Goal: Information Seeking & Learning: Learn about a topic

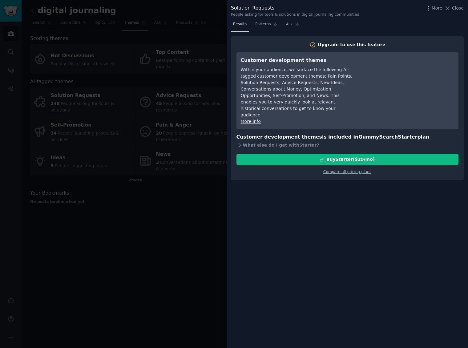
click at [152, 187] on div at bounding box center [234, 174] width 468 height 348
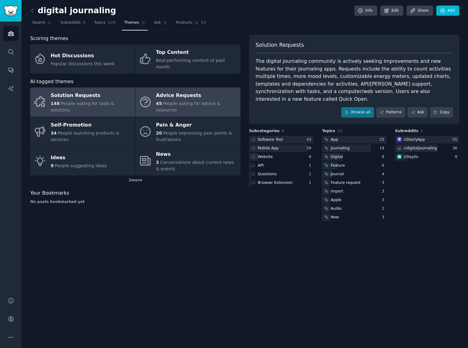
click at [178, 91] on div "Advice Requests" at bounding box center [196, 96] width 81 height 10
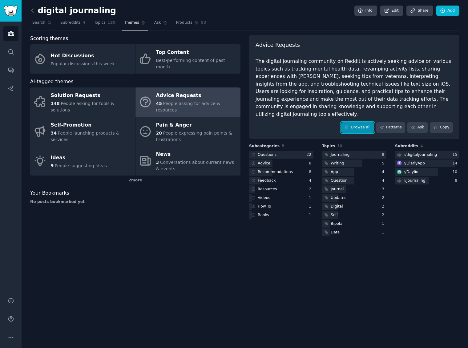
click at [347, 126] on icon at bounding box center [346, 127] width 3 height 3
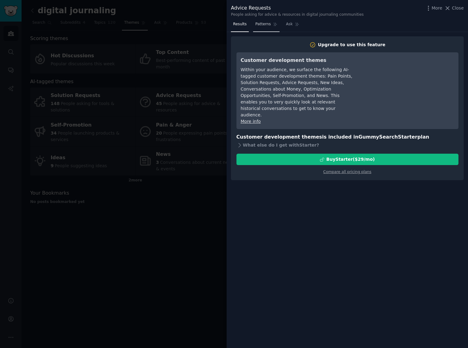
click at [259, 26] on span "Patterns" at bounding box center [262, 25] width 15 height 6
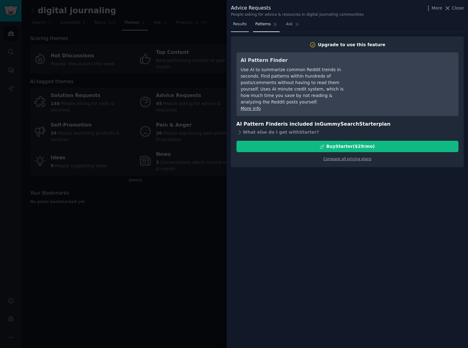
click at [239, 25] on span "Results" at bounding box center [240, 25] width 14 height 6
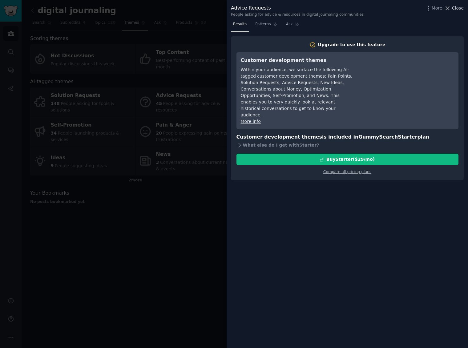
click at [456, 9] on span "Close" at bounding box center [458, 8] width 12 height 6
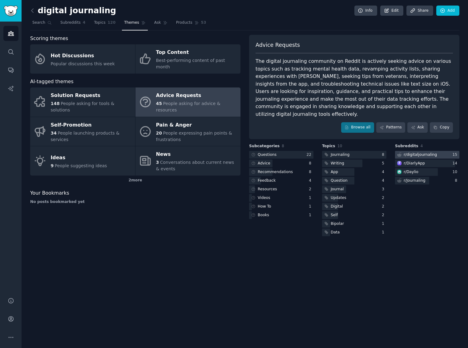
click at [423, 152] on div "r/ digitaljournaling" at bounding box center [420, 155] width 33 height 6
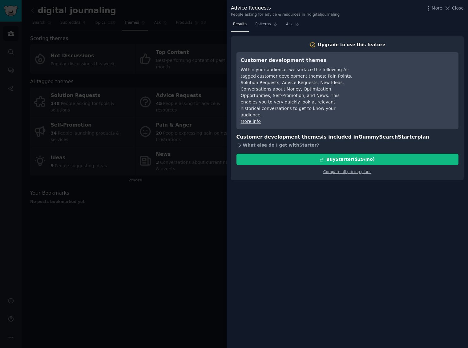
click at [284, 141] on div "What else do I get with Starter ?" at bounding box center [347, 145] width 222 height 9
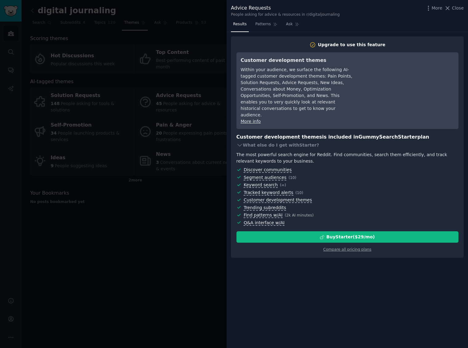
click at [172, 213] on div at bounding box center [234, 174] width 468 height 348
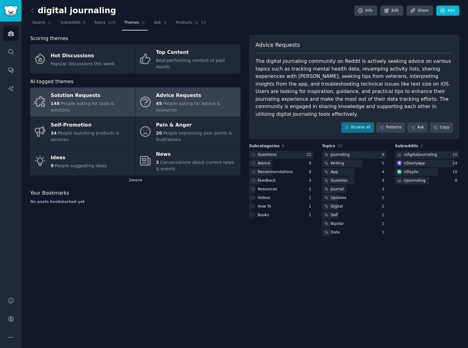
click at [90, 91] on div "Solution Requests" at bounding box center [91, 96] width 81 height 10
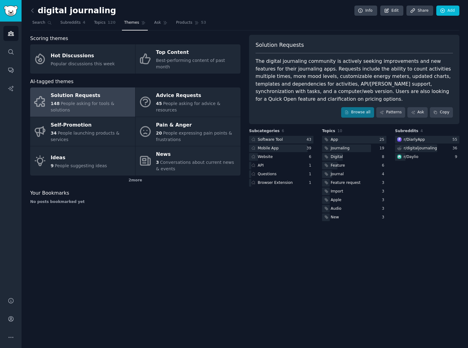
click at [361, 105] on div "Solution Requests The digital journaling community is actively seeking improvem…" at bounding box center [354, 79] width 210 height 89
click at [357, 115] on link "Browse all" at bounding box center [357, 112] width 33 height 10
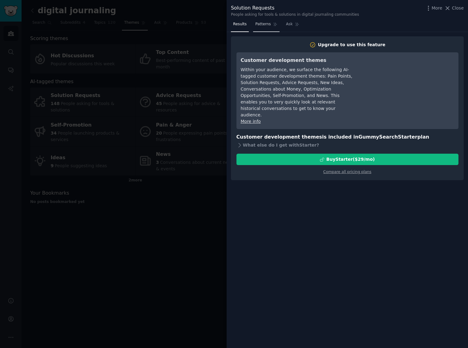
click at [273, 24] on icon at bounding box center [275, 24] width 4 height 4
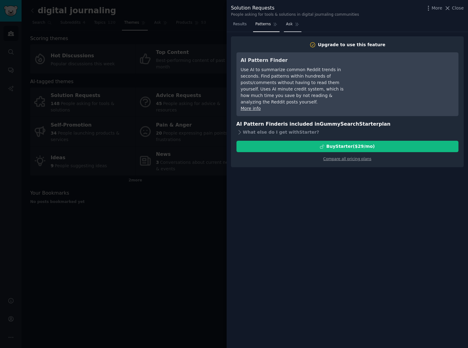
click at [297, 24] on icon at bounding box center [297, 24] width 4 height 4
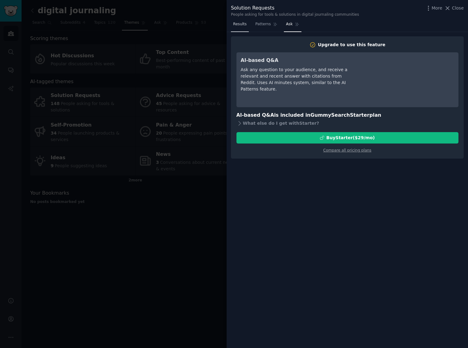
click at [244, 26] on span "Results" at bounding box center [240, 25] width 14 height 6
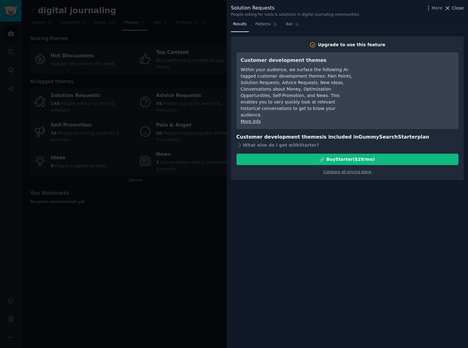
click at [455, 10] on span "Close" at bounding box center [458, 8] width 12 height 6
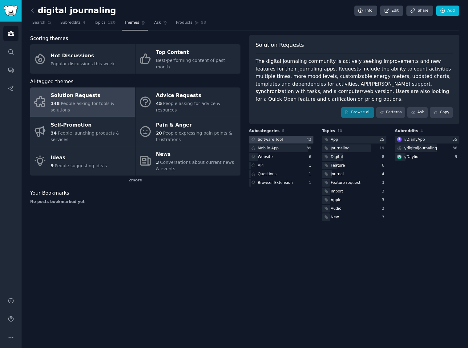
click at [292, 141] on div at bounding box center [281, 140] width 64 height 8
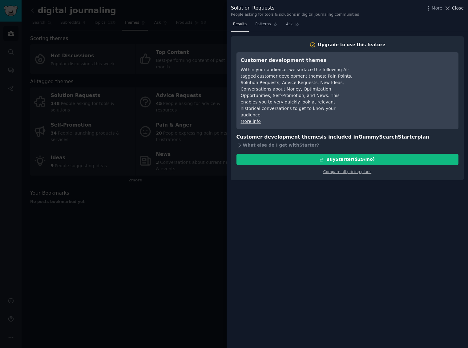
click at [455, 9] on span "Close" at bounding box center [458, 8] width 12 height 6
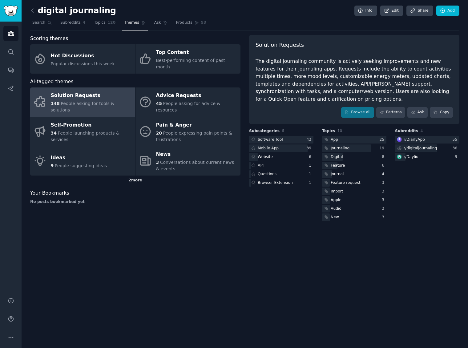
click at [137, 175] on div "2 more" at bounding box center [135, 180] width 210 height 10
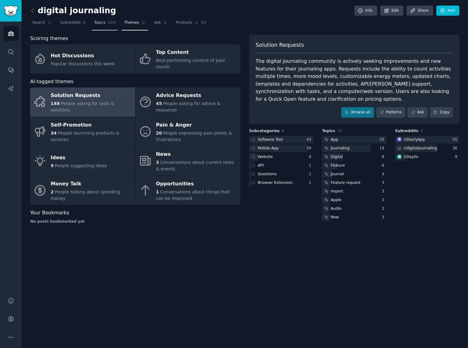
click at [106, 23] on link "Topics 120" at bounding box center [105, 24] width 26 height 13
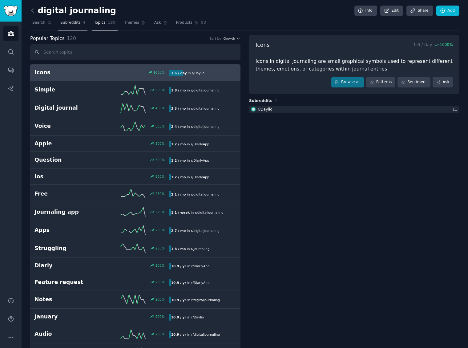
click at [78, 24] on span "Subreddits" at bounding box center [70, 23] width 20 height 6
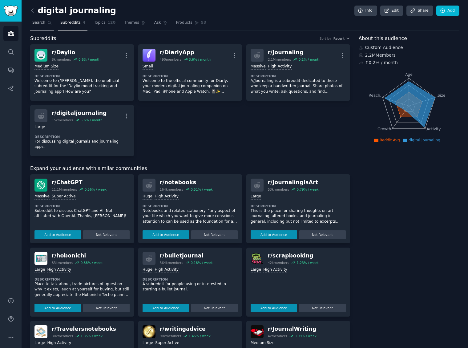
click at [38, 26] on link "Search" at bounding box center [42, 24] width 24 height 13
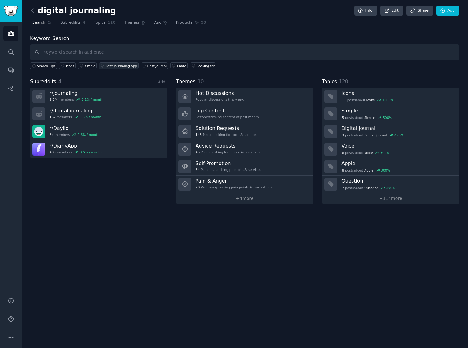
click at [116, 64] on div "Best journaling app" at bounding box center [121, 66] width 31 height 4
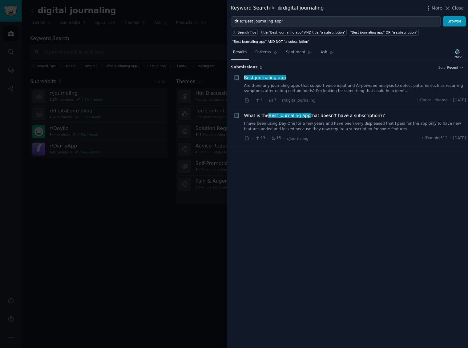
click at [290, 130] on link "I have been using Day One for a few years and have been very displeased that I …" at bounding box center [355, 126] width 222 height 11
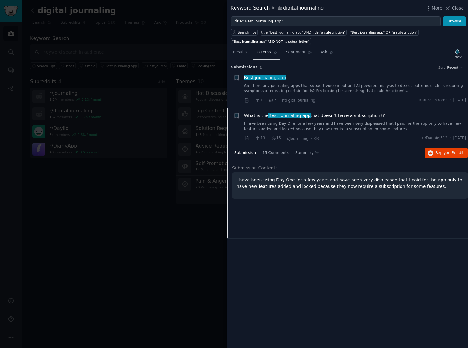
click at [266, 54] on span "Patterns" at bounding box center [262, 53] width 15 height 6
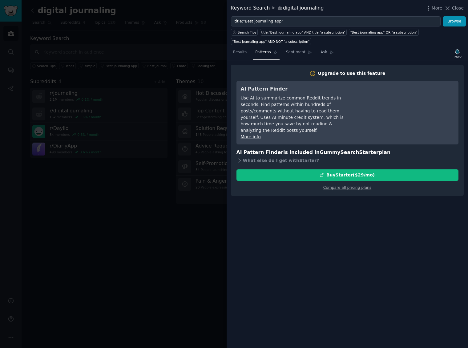
click at [181, 195] on div at bounding box center [234, 174] width 468 height 348
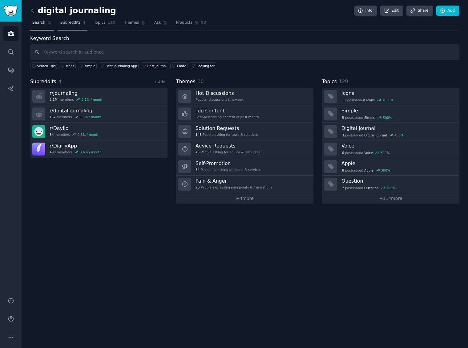
click at [74, 22] on span "Subreddits" at bounding box center [70, 23] width 20 height 6
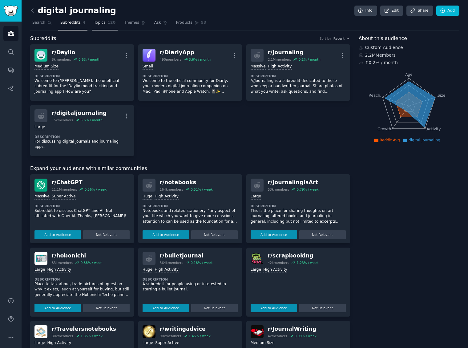
click at [94, 23] on span "Topics" at bounding box center [99, 23] width 11 height 6
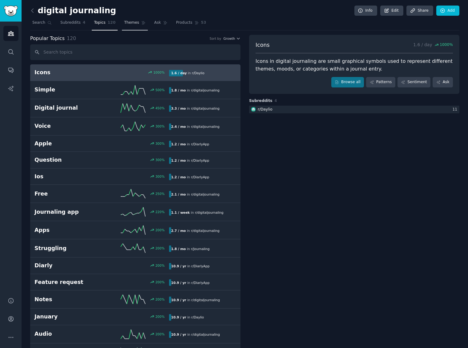
click at [132, 24] on span "Themes" at bounding box center [131, 23] width 15 height 6
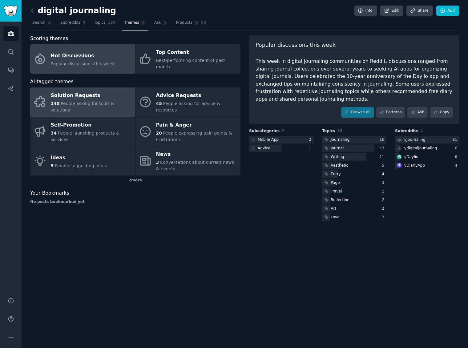
click at [128, 91] on div "Solution Requests" at bounding box center [91, 96] width 81 height 10
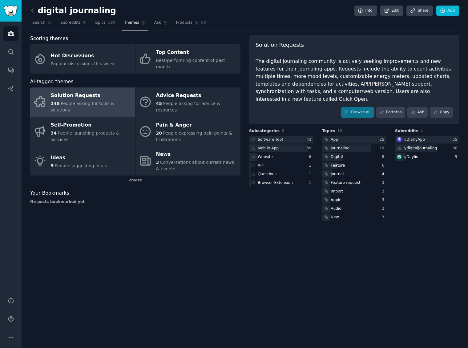
click at [128, 91] on div "Solution Requests" at bounding box center [91, 96] width 81 height 10
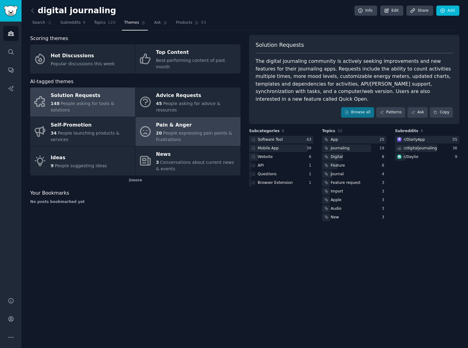
click at [209, 120] on div "Pain & Anger" at bounding box center [196, 125] width 81 height 10
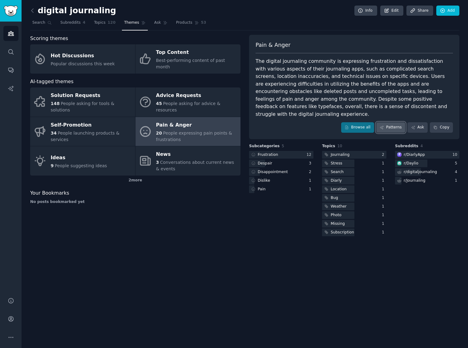
click at [391, 123] on link "Patterns" at bounding box center [390, 127] width 29 height 10
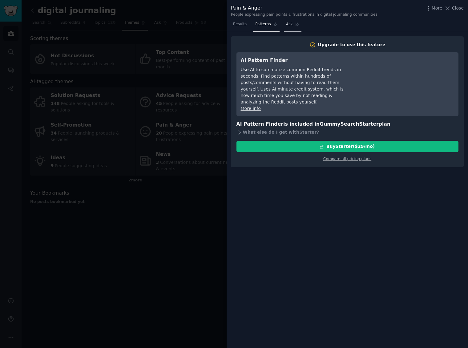
click at [292, 21] on link "Ask" at bounding box center [293, 25] width 18 height 13
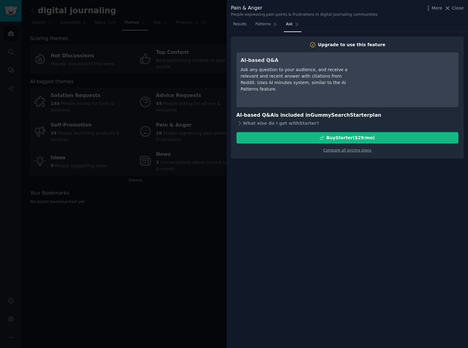
click at [189, 195] on div at bounding box center [234, 174] width 468 height 348
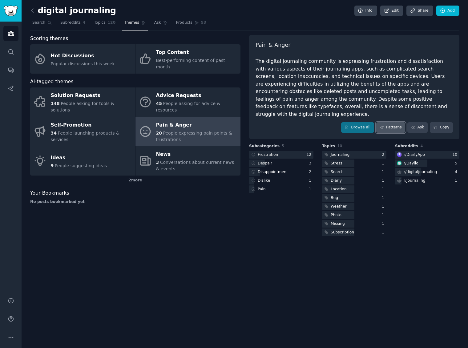
click at [385, 122] on link "Patterns" at bounding box center [390, 127] width 29 height 10
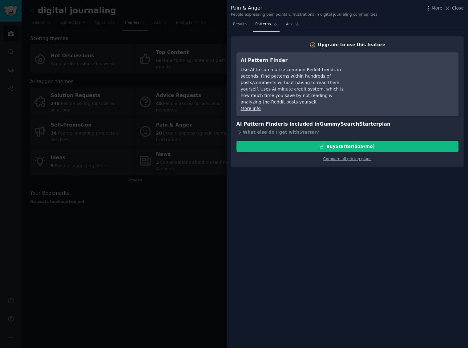
click at [188, 185] on div at bounding box center [234, 174] width 468 height 348
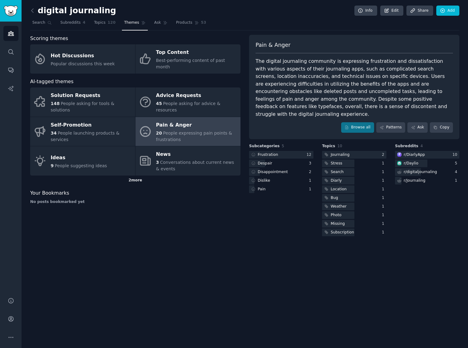
click at [133, 175] on div "2 more" at bounding box center [135, 180] width 210 height 10
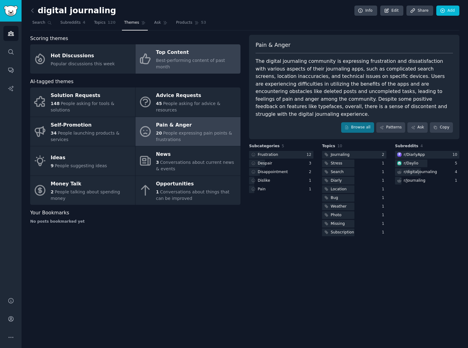
click at [163, 58] on span "Best-performing content of past month" at bounding box center [190, 63] width 69 height 11
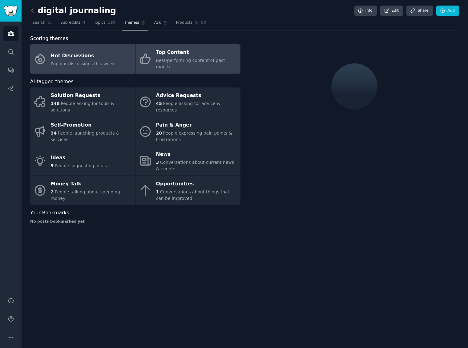
click at [110, 61] on div "Popular discussions this week" at bounding box center [83, 64] width 64 height 6
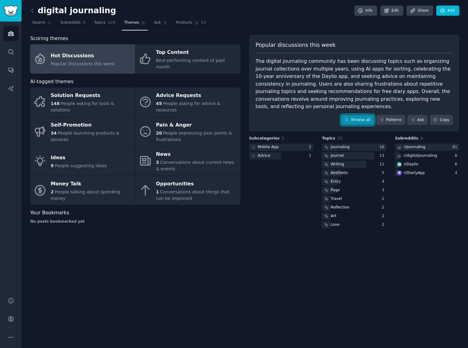
click at [349, 122] on icon at bounding box center [346, 120] width 4 height 4
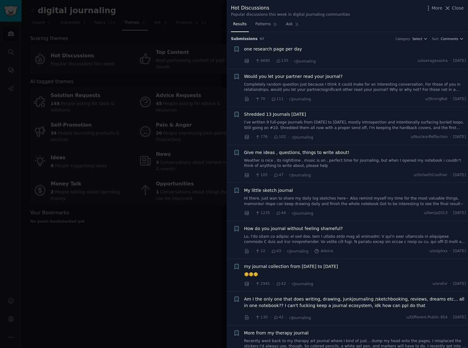
click at [304, 48] on div "one research page per day" at bounding box center [355, 49] width 222 height 6
click at [265, 21] on link "Patterns" at bounding box center [266, 25] width 26 height 13
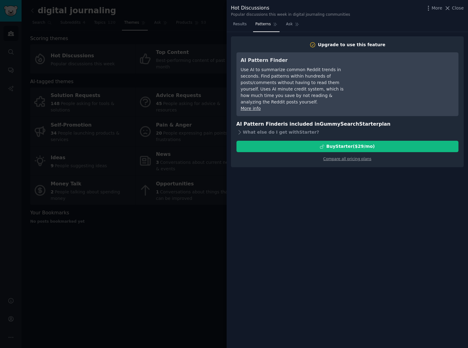
click at [109, 209] on div at bounding box center [234, 174] width 468 height 348
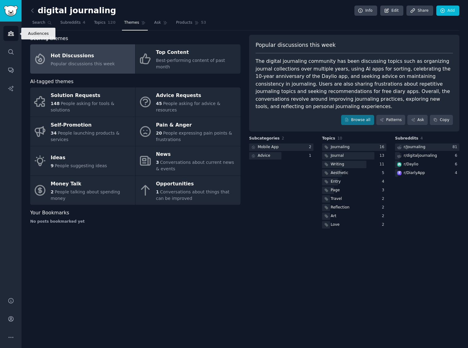
click at [9, 33] on icon "Sidebar" at bounding box center [11, 33] width 6 height 4
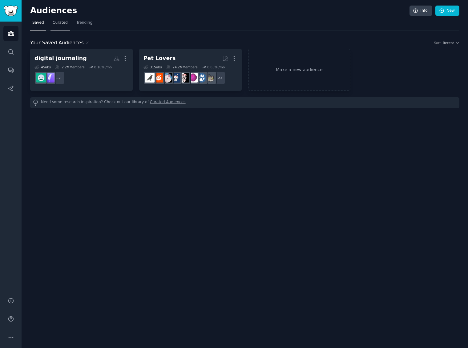
click at [65, 25] on span "Curated" at bounding box center [60, 23] width 15 height 6
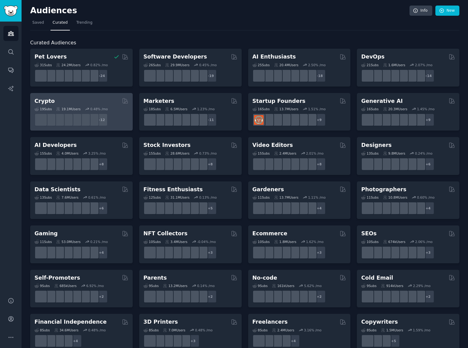
scroll to position [11, 0]
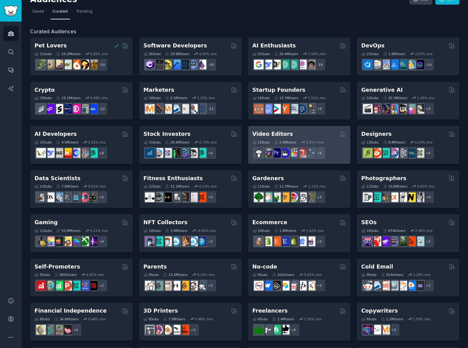
click at [337, 140] on div "15 Sub s 2.4M Users 2.01 % /mo" at bounding box center [299, 142] width 94 height 4
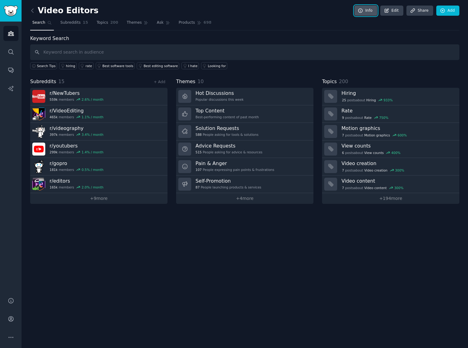
click at [366, 11] on link "Info" at bounding box center [365, 11] width 23 height 10
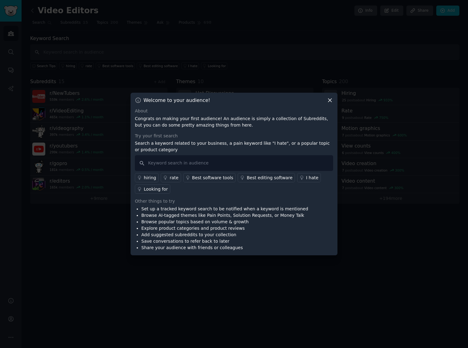
click at [115, 228] on div at bounding box center [234, 174] width 468 height 348
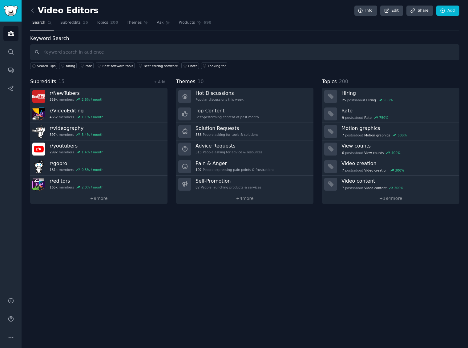
click at [30, 12] on div "Video Editors Info Edit Share Add Search Subreddits 15 Topics 200 Themes Ask Pr…" at bounding box center [245, 174] width 446 height 348
click at [34, 11] on icon at bounding box center [32, 10] width 6 height 6
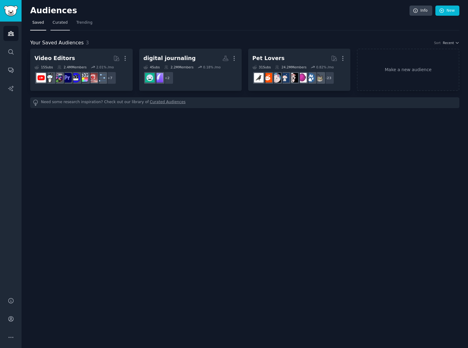
click at [59, 27] on link "Curated" at bounding box center [59, 24] width 19 height 13
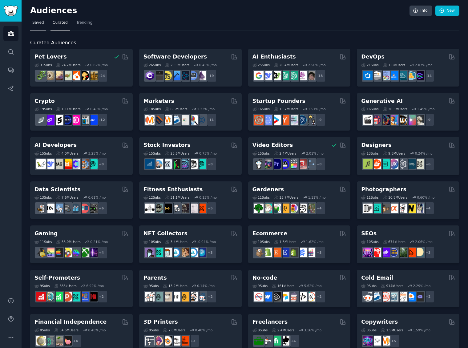
click at [37, 27] on link "Saved" at bounding box center [38, 24] width 16 height 13
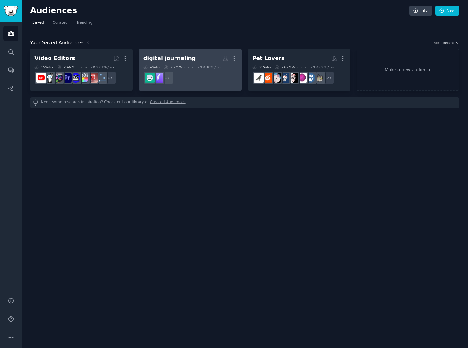
click at [192, 74] on dd "+ 2" at bounding box center [190, 77] width 94 height 17
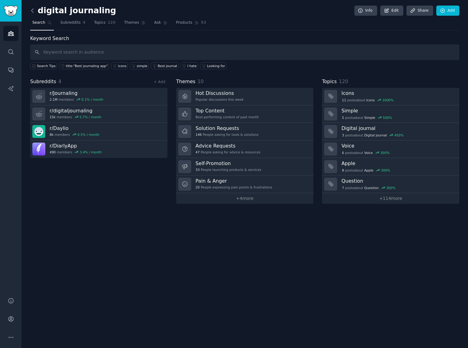
click at [31, 13] on icon at bounding box center [32, 10] width 6 height 6
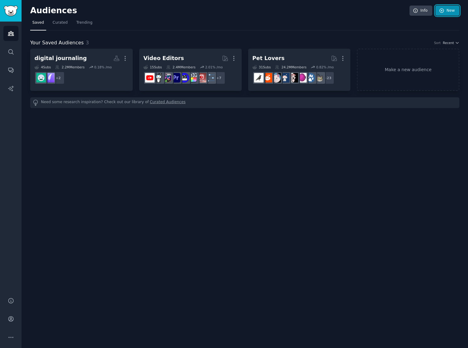
click at [441, 12] on icon at bounding box center [442, 11] width 6 height 6
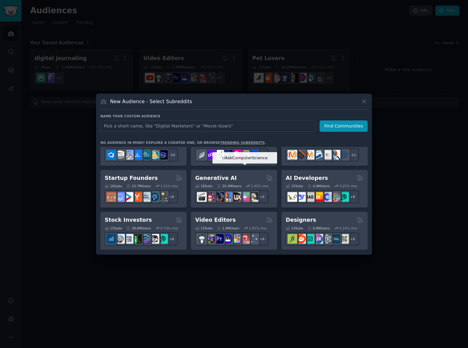
scroll to position [62, 0]
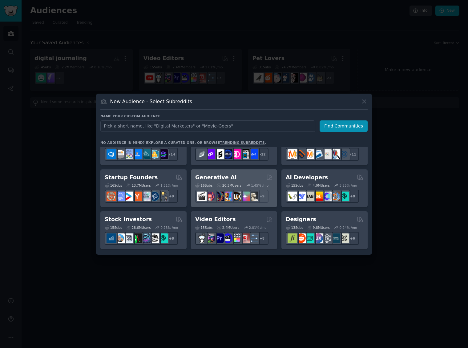
click at [240, 178] on div "Generative AI" at bounding box center [234, 178] width 78 height 8
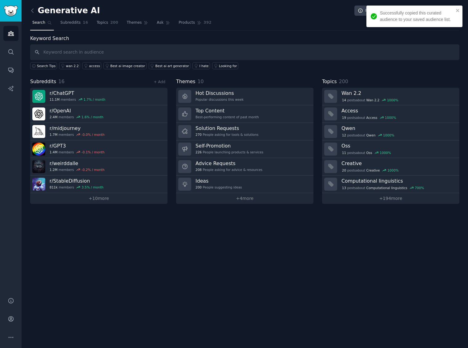
click at [250, 132] on div "Solution Requests 270 People asking for tools & solutions" at bounding box center [226, 131] width 63 height 13
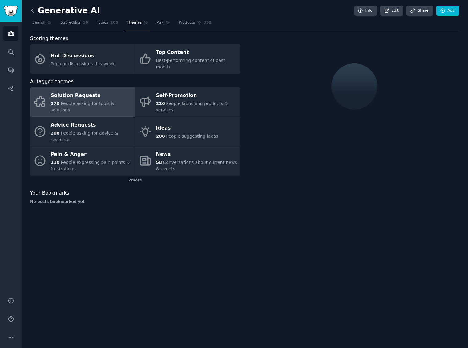
click at [33, 11] on icon at bounding box center [32, 10] width 6 height 6
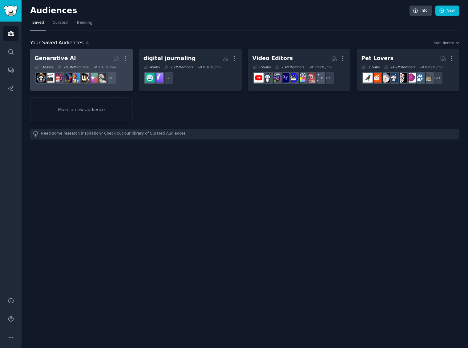
click at [108, 57] on h2 "Generative AI Curated by GummySearch More" at bounding box center [81, 58] width 94 height 11
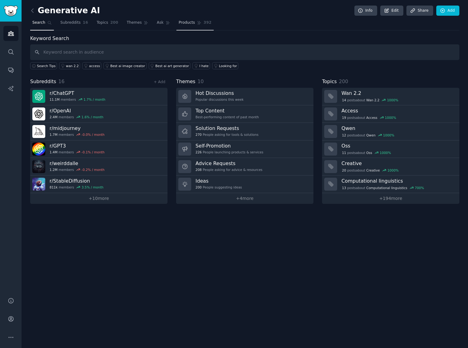
click at [179, 25] on span "Products" at bounding box center [187, 23] width 16 height 6
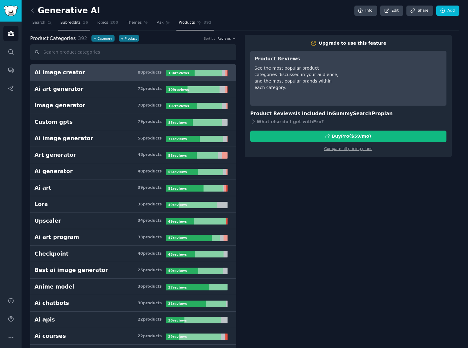
click at [77, 21] on span "Subreddits" at bounding box center [70, 23] width 20 height 6
